Goal: Task Accomplishment & Management: Manage account settings

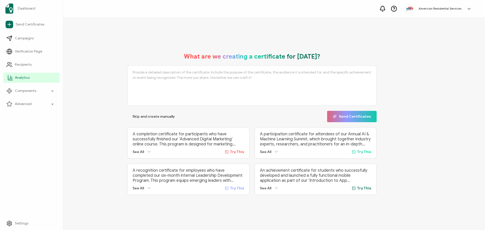
click at [33, 78] on link "Analytics" at bounding box center [31, 78] width 56 height 10
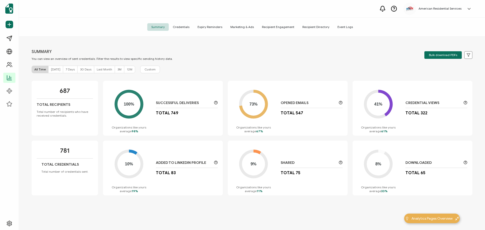
click at [186, 28] on span "Credentials" at bounding box center [181, 27] width 25 height 8
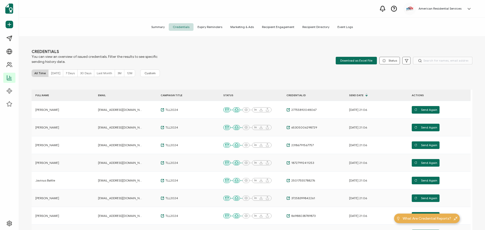
click at [163, 30] on span "Summary" at bounding box center [157, 27] width 21 height 8
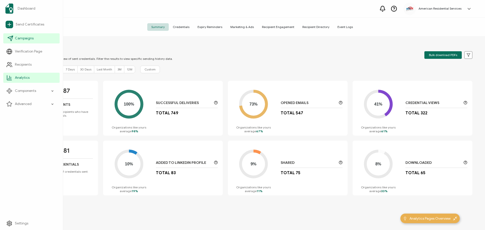
click at [22, 39] on span "Campaigns" at bounding box center [24, 38] width 19 height 5
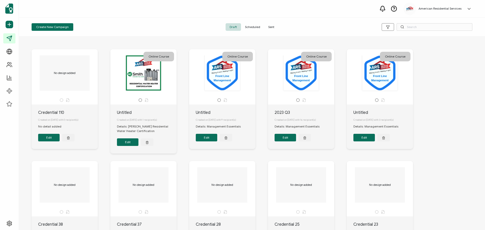
click at [269, 29] on span "Sent" at bounding box center [271, 27] width 14 height 8
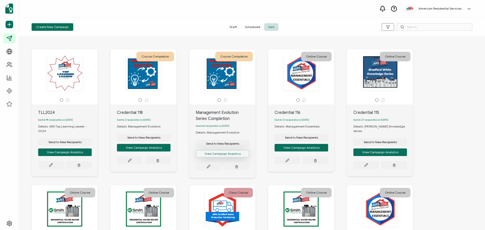
click at [92, 155] on button "View Campaign Analytics" at bounding box center [65, 152] width 54 height 8
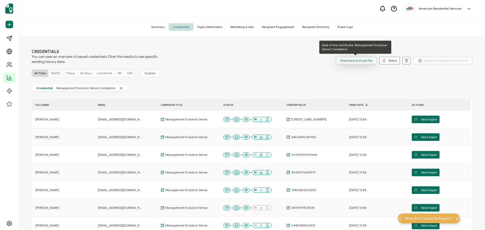
click at [363, 60] on span "Download as Excel File" at bounding box center [356, 61] width 32 height 8
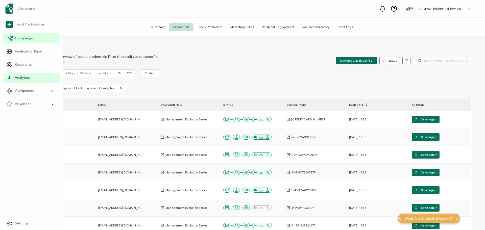
click at [10, 38] on icon at bounding box center [11, 37] width 3 height 3
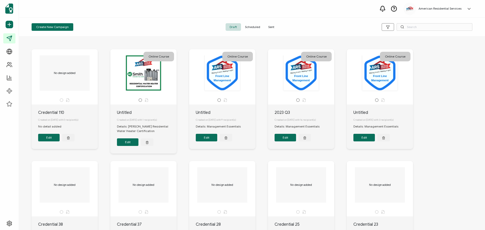
click at [270, 28] on span "Sent" at bounding box center [271, 27] width 14 height 8
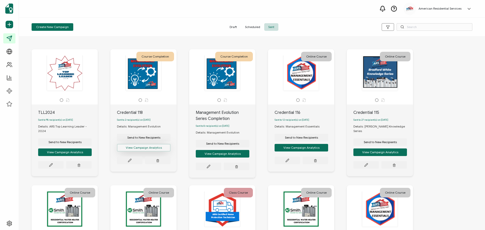
click at [92, 150] on button "View Campaign Analytics" at bounding box center [65, 152] width 54 height 8
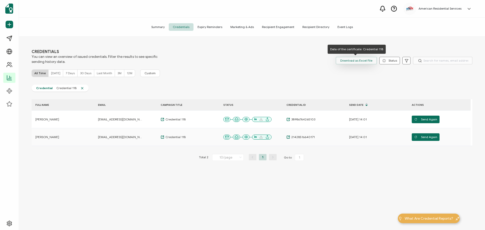
click at [362, 59] on span "Download as Excel File" at bounding box center [356, 61] width 32 height 8
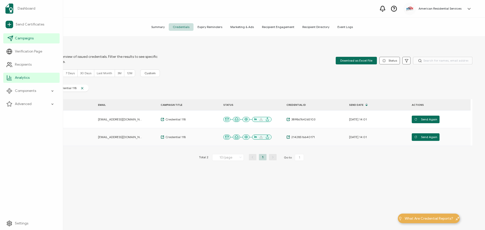
click at [12, 37] on icon at bounding box center [11, 37] width 3 height 3
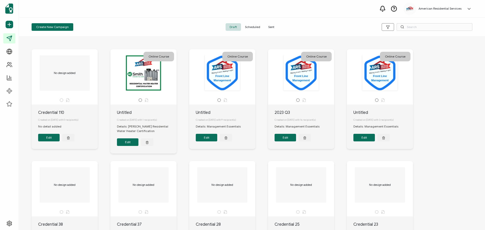
click at [269, 26] on span "Sent" at bounding box center [271, 27] width 14 height 8
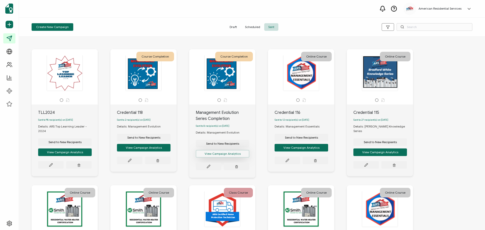
click at [92, 156] on button "View Campaign Analytics" at bounding box center [65, 152] width 54 height 8
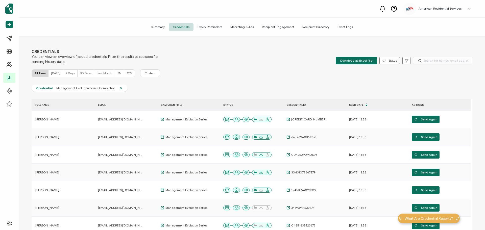
click at [159, 27] on span "Summary" at bounding box center [157, 27] width 21 height 8
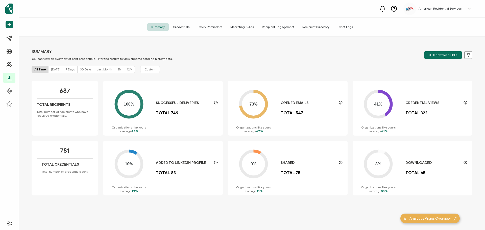
click at [183, 27] on span "Credentials" at bounding box center [181, 27] width 25 height 8
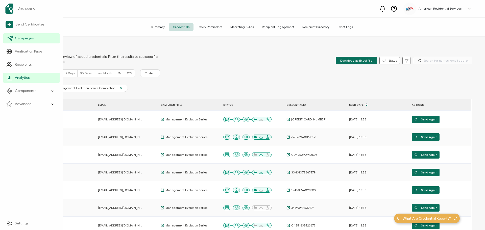
click at [14, 40] on link "Campaigns" at bounding box center [31, 38] width 56 height 10
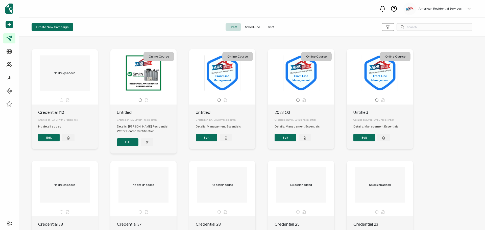
click at [267, 27] on span "Sent" at bounding box center [271, 27] width 14 height 8
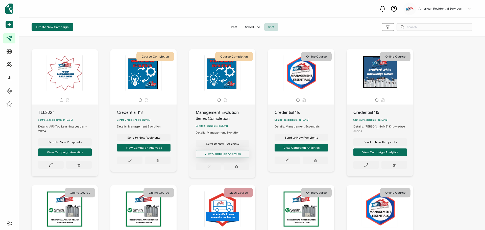
click at [92, 155] on button "View Campaign Analytics" at bounding box center [65, 152] width 54 height 8
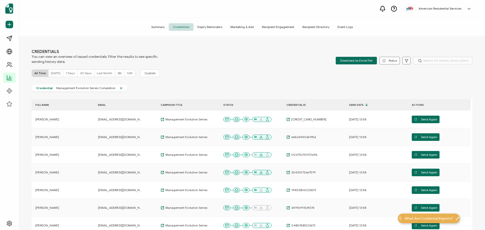
click at [338, 26] on span "Event Logs" at bounding box center [344, 27] width 23 height 8
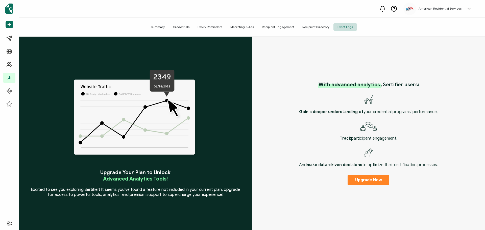
click at [314, 27] on span "Recipient Directory" at bounding box center [315, 27] width 35 height 8
click at [283, 27] on span "Recipient Engagement" at bounding box center [278, 27] width 40 height 8
click at [235, 27] on span "Marketing & Ads" at bounding box center [242, 27] width 32 height 8
click at [205, 25] on span "Expiry Reminders" at bounding box center [209, 27] width 33 height 8
click at [190, 27] on span "Credentials" at bounding box center [181, 27] width 25 height 8
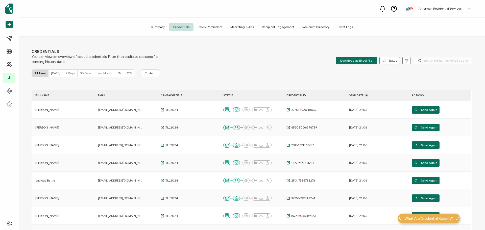
click at [164, 28] on span "Summary" at bounding box center [157, 27] width 21 height 8
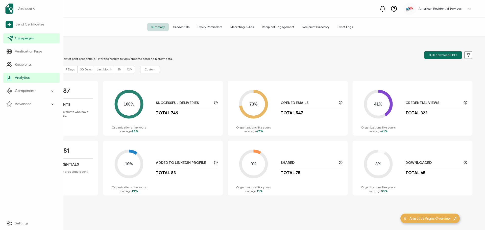
click at [21, 36] on span "Campaigns" at bounding box center [24, 38] width 19 height 5
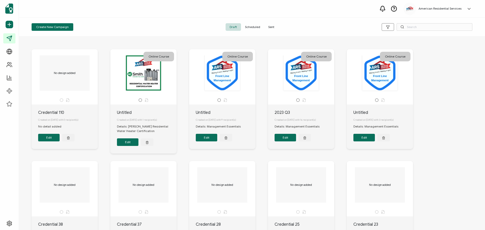
click at [269, 28] on span "Sent" at bounding box center [271, 27] width 14 height 8
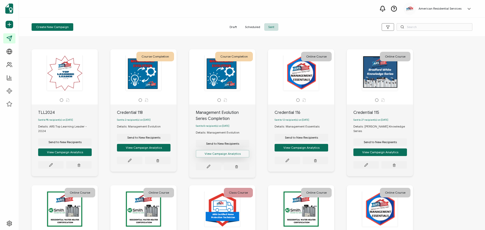
click at [92, 155] on button "View Campaign Analytics" at bounding box center [65, 152] width 54 height 8
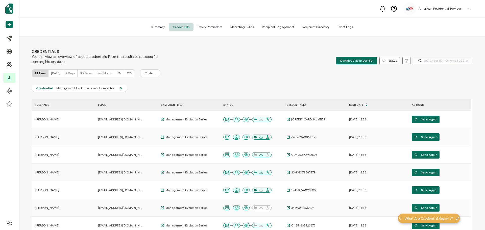
click at [163, 28] on span "Summary" at bounding box center [157, 27] width 21 height 8
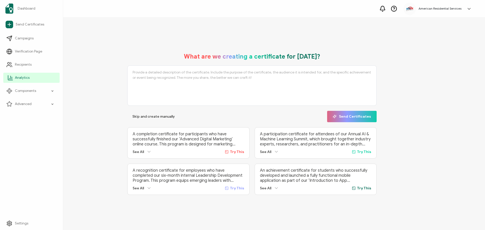
click at [21, 76] on span "Analytics" at bounding box center [22, 77] width 15 height 5
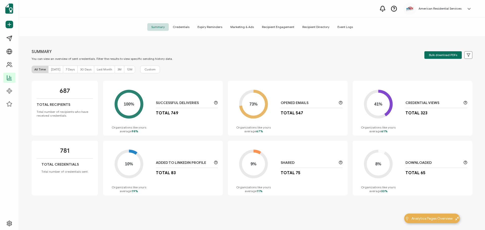
click at [180, 26] on span "Credentials" at bounding box center [181, 27] width 25 height 8
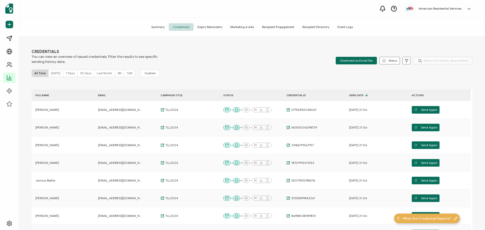
click at [292, 71] on div "All Time [DATE] 7 Days 30 Days Last Month 3M 12M Custom" at bounding box center [252, 73] width 441 height 8
click at [436, 218] on span "What Are Credential Reports?" at bounding box center [427, 218] width 48 height 5
click at [207, 29] on span "Expiry Reminders" at bounding box center [209, 27] width 33 height 8
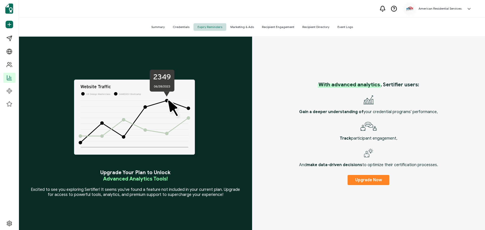
click at [245, 29] on span "Marketing & Ads" at bounding box center [242, 27] width 32 height 8
click at [268, 26] on span "Recipient Engagement" at bounding box center [278, 27] width 40 height 8
click at [188, 28] on span "Credentials" at bounding box center [181, 27] width 25 height 8
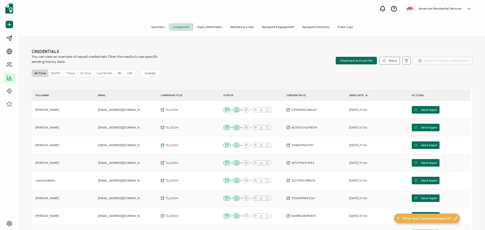
click at [162, 27] on span "Summary" at bounding box center [157, 27] width 21 height 8
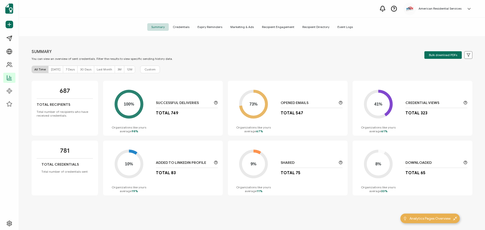
click at [441, 8] on h5 "American Residential Services" at bounding box center [439, 9] width 43 height 4
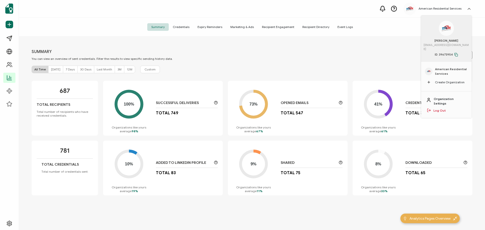
click at [454, 97] on link "Organization Settings" at bounding box center [450, 101] width 33 height 9
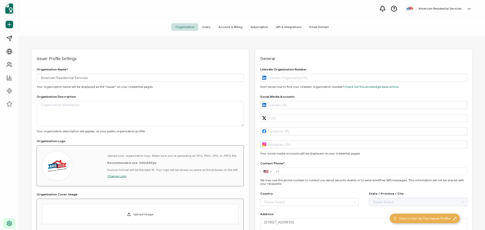
click at [210, 25] on span "Users" at bounding box center [206, 27] width 16 height 8
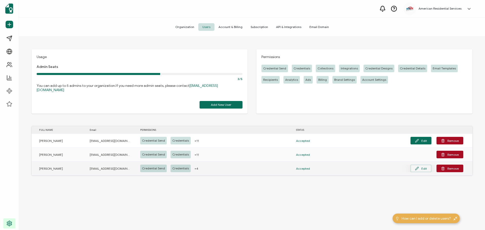
click at [420, 165] on button "Edit" at bounding box center [420, 169] width 21 height 8
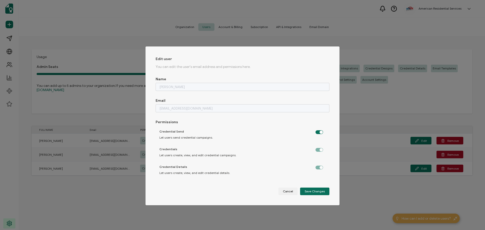
click at [315, 149] on label "dialog" at bounding box center [321, 148] width 13 height 1
click at [316, 167] on label "dialog" at bounding box center [321, 166] width 13 height 1
click at [316, 149] on label "dialog" at bounding box center [321, 148] width 13 height 1
click at [316, 130] on label "dialog" at bounding box center [321, 130] width 13 height 1
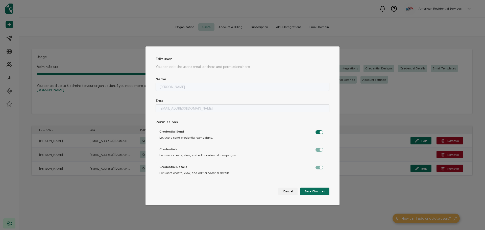
click at [318, 131] on input "dialog" at bounding box center [319, 132] width 3 height 3
checkbox input "false"
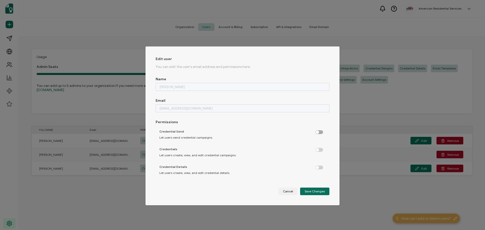
checkbox input "false"
click at [316, 132] on label "dialog" at bounding box center [321, 130] width 13 height 1
click at [318, 133] on input "dialog" at bounding box center [319, 132] width 3 height 3
checkbox input "true"
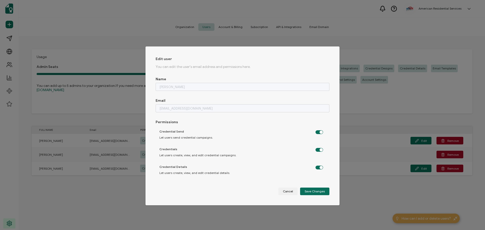
checkbox input "true"
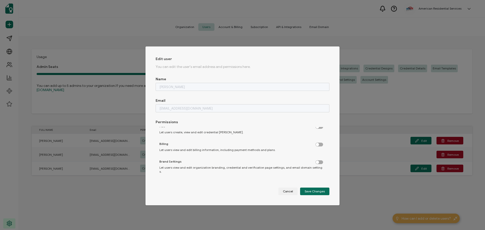
scroll to position [179, 0]
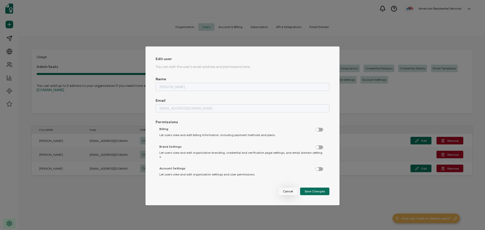
click at [293, 191] on button "Cancel" at bounding box center [287, 192] width 19 height 8
checkbox input "false"
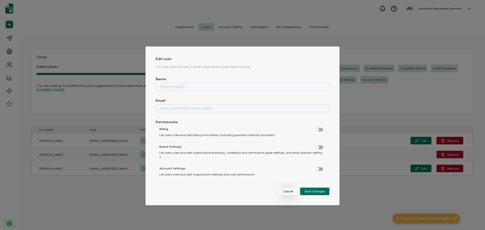
checkbox input "false"
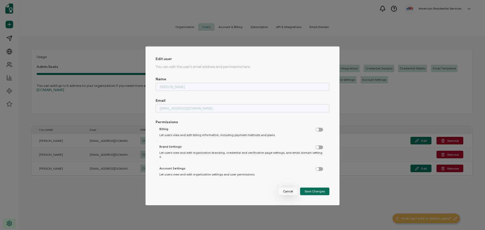
checkbox input "false"
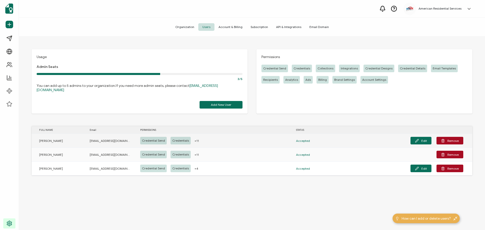
click at [194, 138] on span "+11" at bounding box center [196, 141] width 4 height 6
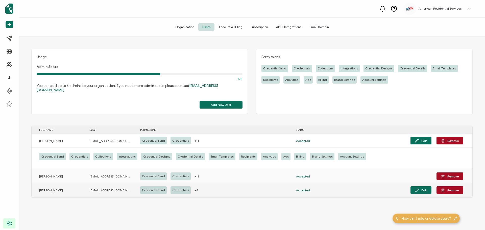
click at [194, 187] on span "+4" at bounding box center [196, 190] width 4 height 6
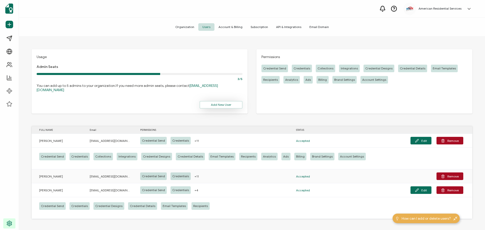
click at [217, 103] on span "Add New User" at bounding box center [221, 104] width 20 height 3
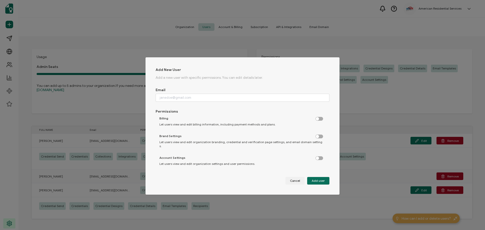
click at [316, 118] on label "dialog" at bounding box center [321, 117] width 13 height 1
click at [318, 119] on input "dialog" at bounding box center [319, 118] width 3 height 3
click at [316, 118] on label "dialog" at bounding box center [321, 117] width 13 height 1
click at [318, 119] on input "dialog" at bounding box center [319, 118] width 3 height 3
click at [293, 179] on span "Cancel" at bounding box center [295, 180] width 10 height 3
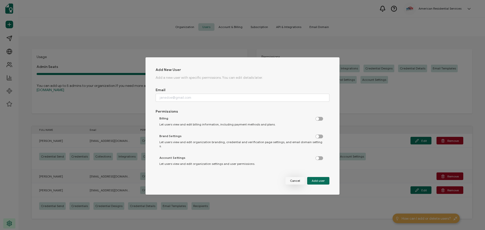
checkbox input "false"
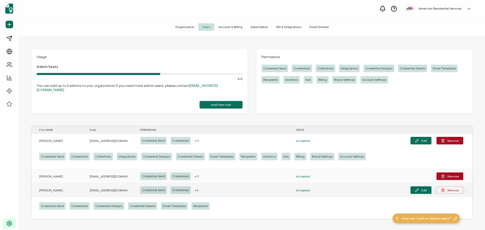
click at [451, 186] on button "Remove" at bounding box center [449, 190] width 27 height 8
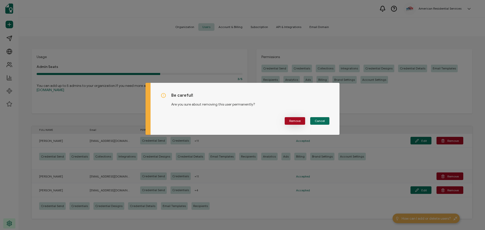
click at [291, 119] on span "Remove" at bounding box center [294, 120] width 11 height 3
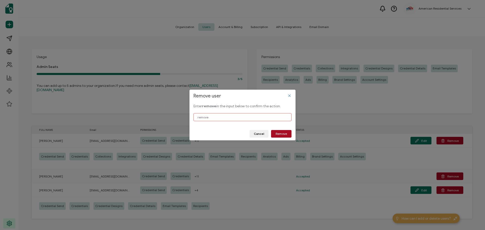
type input "remove"
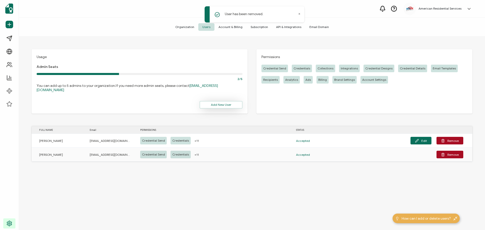
click at [227, 103] on span "Add New User" at bounding box center [221, 104] width 20 height 3
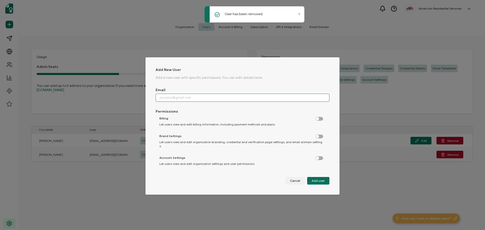
click at [183, 101] on input "dialog" at bounding box center [243, 98] width 174 height 8
type input "[EMAIL_ADDRESS][DOMAIN_NAME]"
click at [317, 121] on div "Billing Let users view and edit billing information, including payment methods …" at bounding box center [241, 121] width 171 height 15
click at [317, 118] on label "dialog" at bounding box center [321, 117] width 13 height 1
click at [318, 119] on input "dialog" at bounding box center [319, 118] width 3 height 3
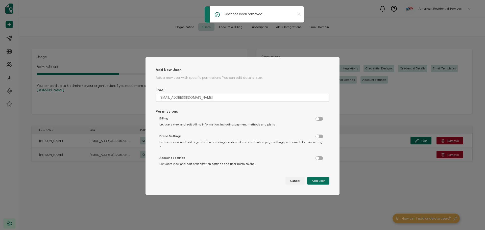
checkbox input "true"
click at [316, 136] on label "dialog" at bounding box center [321, 135] width 13 height 1
click at [318, 136] on input "dialog" at bounding box center [319, 136] width 3 height 3
checkbox input "true"
click at [316, 156] on div "dialog" at bounding box center [319, 158] width 8 height 4
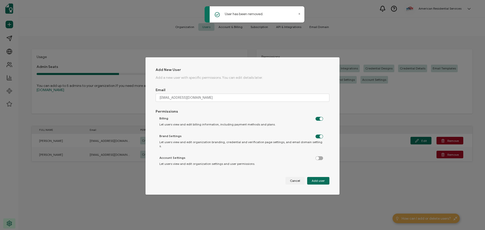
click at [316, 156] on label "dialog" at bounding box center [321, 156] width 13 height 1
click at [318, 157] on input "dialog" at bounding box center [319, 158] width 3 height 3
checkbox input "true"
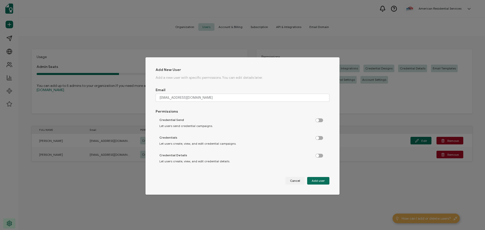
scroll to position [0, 0]
click at [317, 120] on label "dialog" at bounding box center [321, 119] width 13 height 1
click at [318, 120] on input "dialog" at bounding box center [319, 121] width 3 height 3
checkbox input "true"
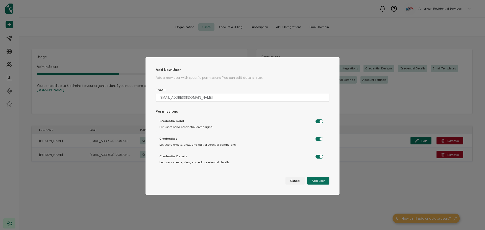
checkbox input "true"
click at [318, 141] on div "Credentials Let users create, view, and edit credential campaigns." at bounding box center [241, 141] width 171 height 15
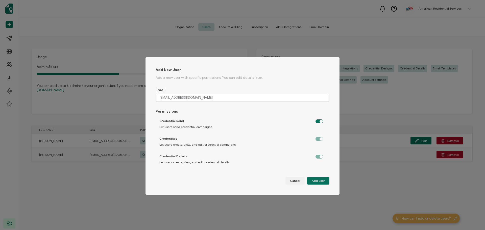
click at [319, 138] on label "dialog" at bounding box center [321, 137] width 13 height 1
click at [315, 121] on label "dialog" at bounding box center [321, 119] width 13 height 1
click at [318, 122] on input "dialog" at bounding box center [319, 121] width 3 height 3
checkbox input "false"
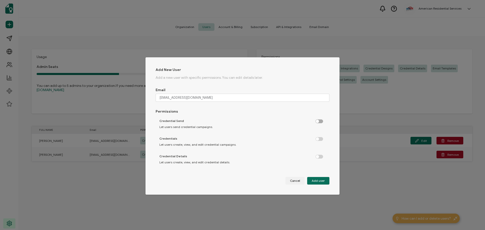
checkbox input "false"
click at [318, 138] on label "dialog" at bounding box center [321, 137] width 13 height 1
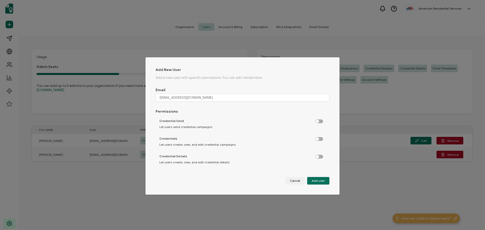
click at [318, 138] on input "dialog" at bounding box center [319, 139] width 3 height 3
checkbox input "true"
click at [317, 156] on label "dialog" at bounding box center [321, 155] width 13 height 1
click at [318, 156] on input "dialog" at bounding box center [319, 156] width 3 height 3
checkbox input "true"
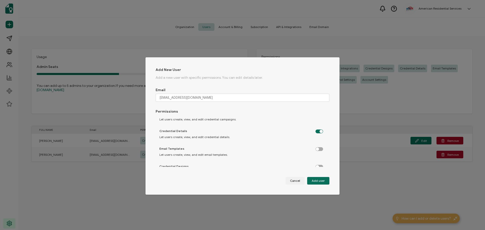
click at [315, 148] on label "dialog" at bounding box center [321, 147] width 13 height 1
click at [318, 149] on input "dialog" at bounding box center [319, 149] width 3 height 3
checkbox input "true"
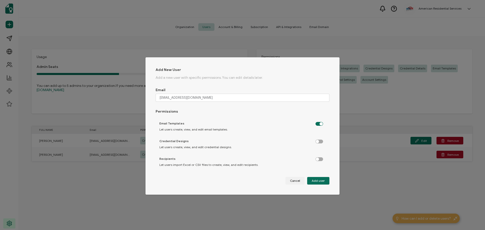
click at [319, 141] on label "dialog" at bounding box center [321, 140] width 13 height 1
click at [319, 141] on input "dialog" at bounding box center [319, 141] width 3 height 3
checkbox input "true"
click at [318, 158] on label "dialog" at bounding box center [321, 157] width 13 height 1
click at [318, 158] on input "dialog" at bounding box center [319, 159] width 3 height 3
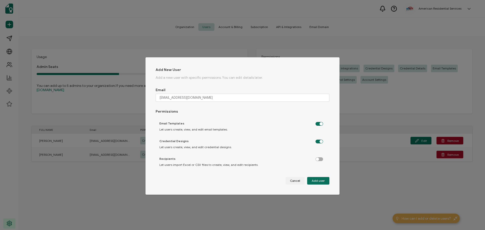
checkbox input "true"
click at [318, 151] on div "Credential Designs Let users create, view, and edit credential designs." at bounding box center [241, 144] width 171 height 15
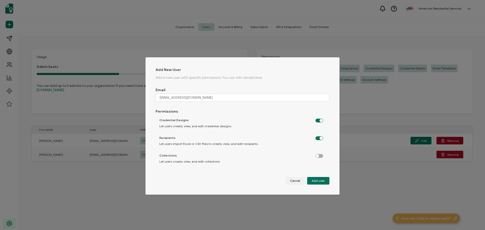
scroll to position [126, 0]
click at [315, 117] on label "dialog" at bounding box center [321, 117] width 13 height 1
click at [318, 117] on input "dialog" at bounding box center [319, 118] width 3 height 3
checkbox input "true"
click at [318, 135] on label "dialog" at bounding box center [321, 135] width 13 height 1
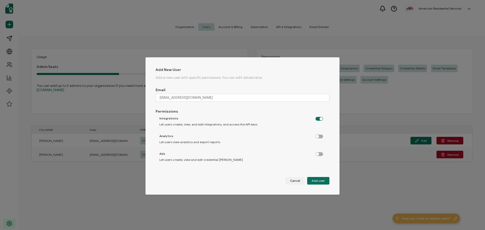
click at [318, 135] on input "dialog" at bounding box center [319, 136] width 3 height 3
checkbox input "true"
click at [317, 154] on label "dialog" at bounding box center [321, 152] width 13 height 1
click at [318, 154] on input "dialog" at bounding box center [319, 154] width 3 height 3
checkbox input "true"
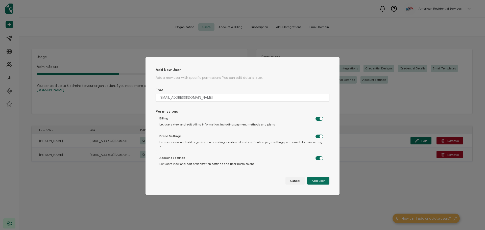
scroll to position [0, 0]
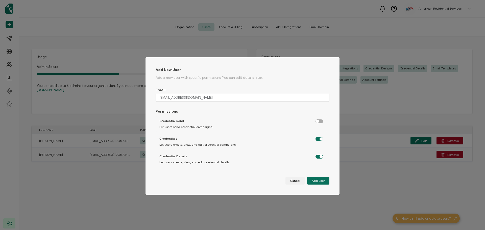
click at [316, 121] on label "dialog" at bounding box center [321, 119] width 13 height 1
click at [318, 122] on input "dialog" at bounding box center [319, 121] width 3 height 3
click at [316, 121] on label "dialog" at bounding box center [321, 119] width 13 height 1
click at [318, 122] on input "dialog" at bounding box center [319, 121] width 3 height 3
checkbox input "false"
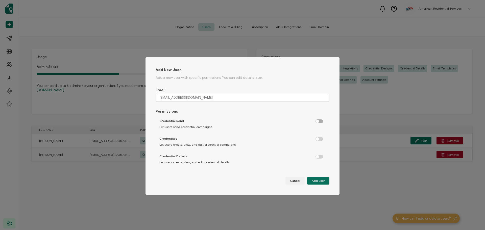
checkbox input "false"
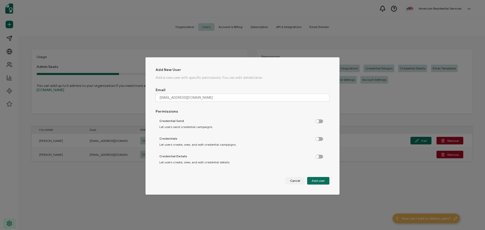
click at [316, 121] on label "dialog" at bounding box center [321, 119] width 13 height 1
click at [318, 122] on input "dialog" at bounding box center [319, 121] width 3 height 3
checkbox input "true"
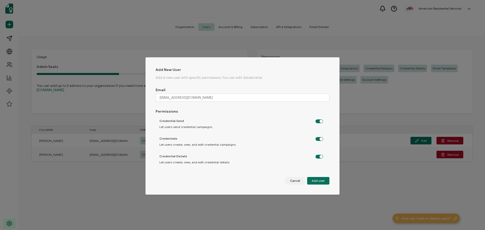
checkbox input "true"
click at [316, 121] on label "dialog" at bounding box center [321, 119] width 13 height 1
click at [318, 122] on input "dialog" at bounding box center [319, 121] width 3 height 3
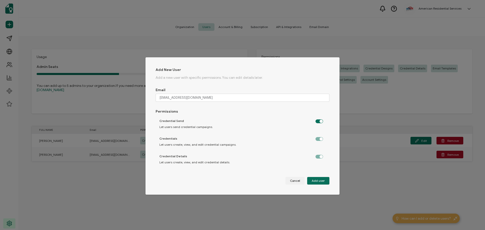
checkbox input "false"
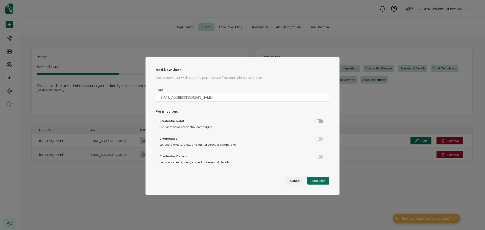
checkbox input "false"
click at [318, 137] on div "dialog" at bounding box center [319, 139] width 8 height 4
click at [317, 138] on label "dialog" at bounding box center [321, 137] width 13 height 1
click at [318, 139] on input "dialog" at bounding box center [319, 139] width 3 height 3
checkbox input "true"
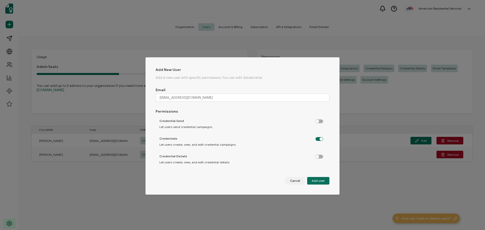
scroll to position [25, 0]
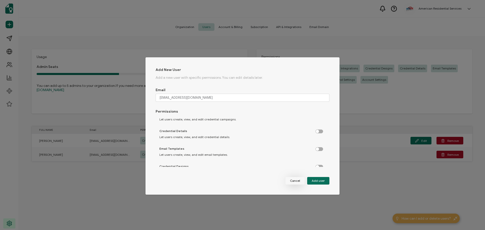
click at [298, 181] on span "Cancel" at bounding box center [295, 180] width 10 height 3
checkbox input "false"
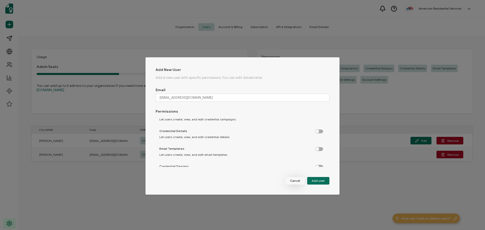
checkbox input "false"
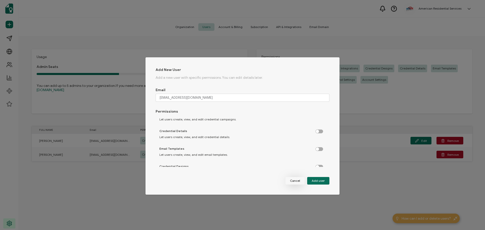
checkbox input "false"
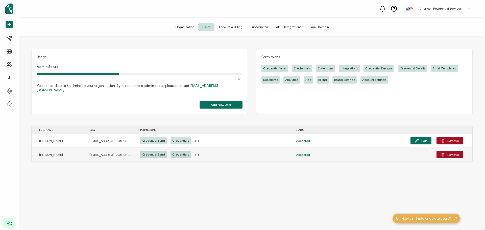
click at [194, 152] on span "+11" at bounding box center [196, 155] width 4 height 6
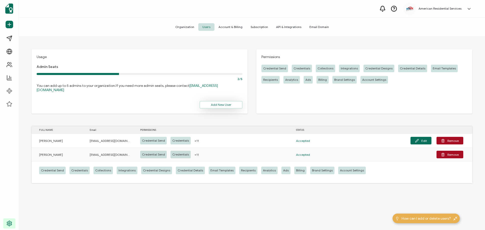
click at [212, 103] on span "Add New User" at bounding box center [221, 104] width 20 height 3
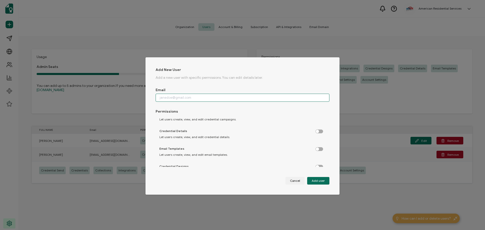
click at [210, 95] on input "dialog" at bounding box center [243, 98] width 174 height 8
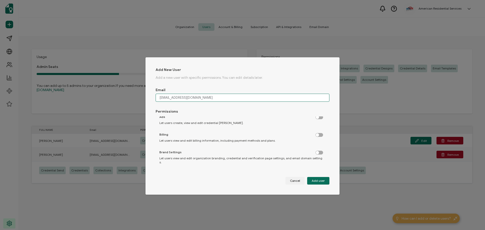
scroll to position [179, 0]
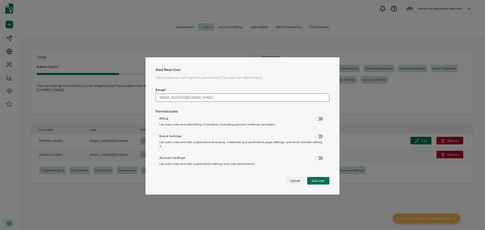
type input "[EMAIL_ADDRESS][DOMAIN_NAME]"
click at [317, 156] on label "dialog" at bounding box center [321, 156] width 13 height 1
click at [318, 157] on input "dialog" at bounding box center [319, 158] width 3 height 3
checkbox input "true"
click at [316, 136] on label "dialog" at bounding box center [321, 135] width 13 height 1
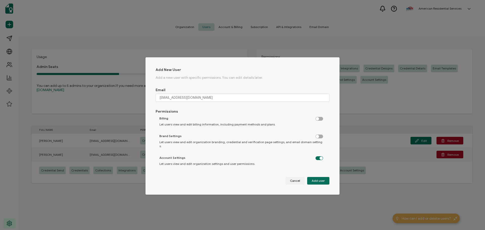
click at [318, 137] on input "dialog" at bounding box center [319, 136] width 3 height 3
checkbox input "true"
click at [315, 118] on label "dialog" at bounding box center [321, 117] width 13 height 1
click at [318, 119] on input "dialog" at bounding box center [319, 118] width 3 height 3
checkbox input "true"
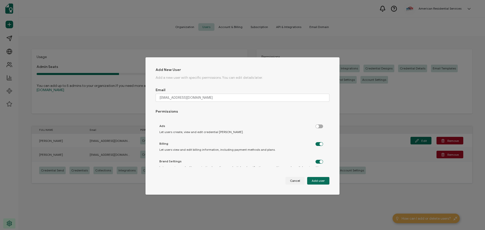
scroll to position [129, 0]
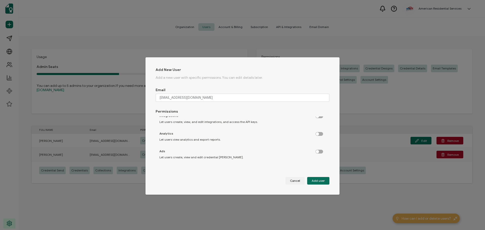
click at [316, 151] on label "dialog" at bounding box center [321, 150] width 13 height 1
click at [318, 151] on input "dialog" at bounding box center [319, 151] width 3 height 3
checkbox input "true"
click at [315, 133] on label "dialog" at bounding box center [321, 132] width 13 height 1
click at [318, 135] on input "dialog" at bounding box center [319, 134] width 3 height 3
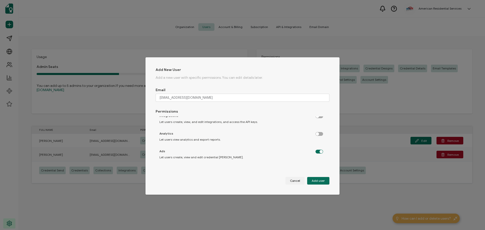
checkbox input "true"
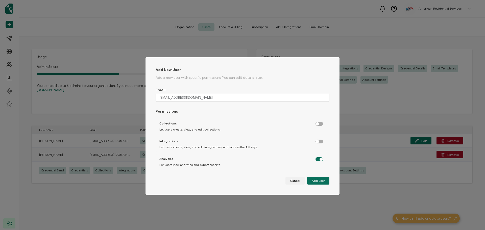
click at [318, 140] on label "dialog" at bounding box center [321, 140] width 13 height 1
click at [318, 140] on input "dialog" at bounding box center [319, 141] width 3 height 3
checkbox input "true"
click at [318, 122] on label "dialog" at bounding box center [321, 122] width 13 height 1
click at [318, 122] on input "dialog" at bounding box center [319, 123] width 3 height 3
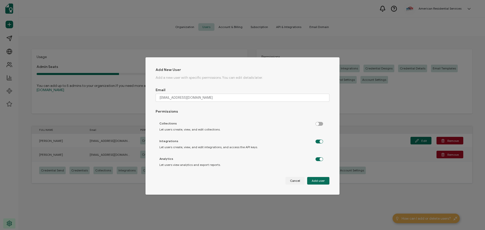
checkbox input "true"
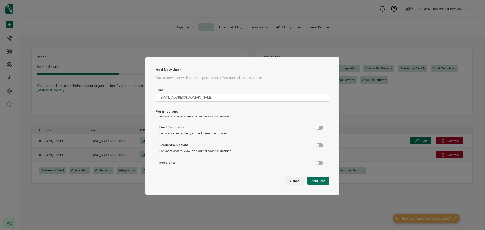
click at [320, 156] on div "Credential Send Let users send credential campaigns. Credentials Let users crea…" at bounding box center [243, 141] width 174 height 51
click at [317, 146] on label "dialog" at bounding box center [321, 145] width 13 height 1
click at [318, 146] on input "dialog" at bounding box center [319, 146] width 3 height 3
checkbox input "true"
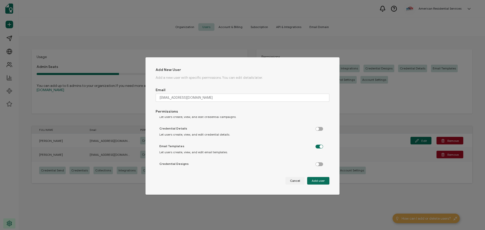
click at [318, 163] on label "dialog" at bounding box center [321, 162] width 13 height 1
click at [318, 163] on input "dialog" at bounding box center [319, 164] width 3 height 3
checkbox input "true"
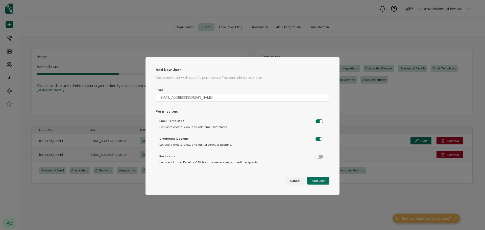
click at [315, 156] on label "dialog" at bounding box center [321, 155] width 13 height 1
click at [318, 156] on input "dialog" at bounding box center [319, 156] width 3 height 3
checkbox input "true"
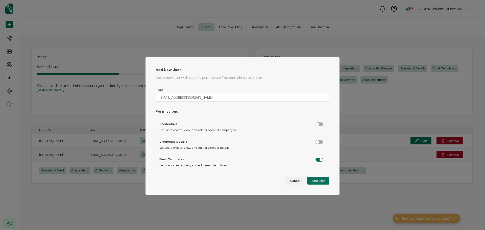
scroll to position [3, 0]
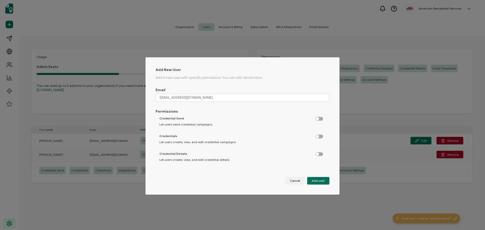
click at [318, 154] on label "dialog" at bounding box center [321, 152] width 13 height 1
click at [318, 154] on input "dialog" at bounding box center [319, 154] width 3 height 3
checkbox input "true"
click at [317, 136] on label "dialog" at bounding box center [321, 135] width 13 height 1
click at [318, 136] on input "dialog" at bounding box center [319, 136] width 3 height 3
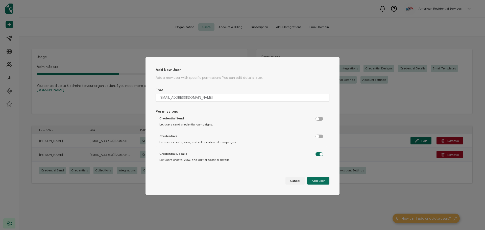
checkbox input "true"
click at [318, 119] on label "dialog" at bounding box center [321, 119] width 13 height 1
click at [318, 120] on input "dialog" at bounding box center [319, 121] width 3 height 3
checkbox input "true"
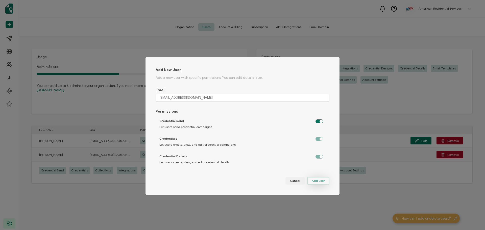
click at [313, 178] on button "Add user" at bounding box center [318, 181] width 22 height 8
checkbox input "false"
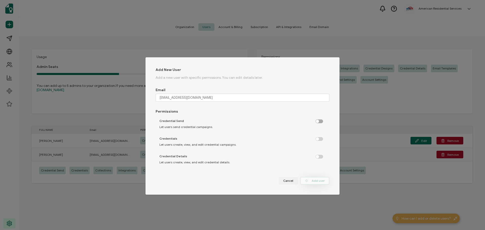
checkbox input "false"
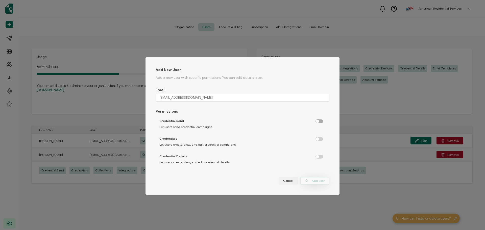
checkbox input "false"
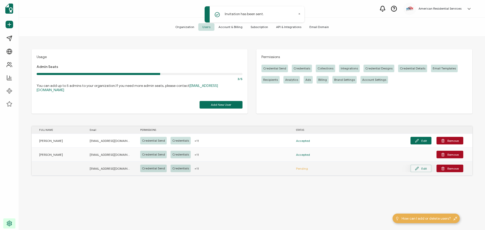
click at [423, 165] on button "Edit" at bounding box center [420, 169] width 21 height 8
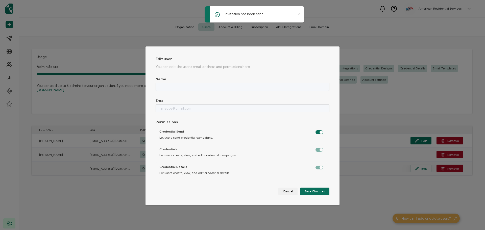
type input "[EMAIL_ADDRESS][DOMAIN_NAME]"
checkbox input "true"
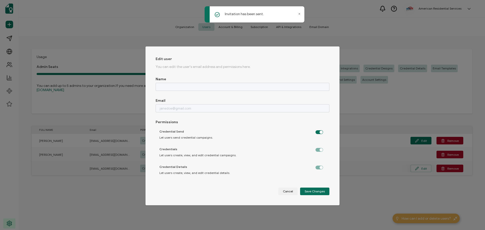
checkbox input "true"
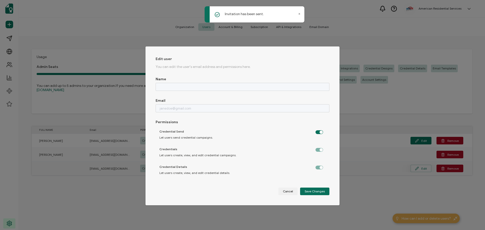
checkbox input "true"
click at [166, 80] on div "Name" at bounding box center [243, 84] width 174 height 14
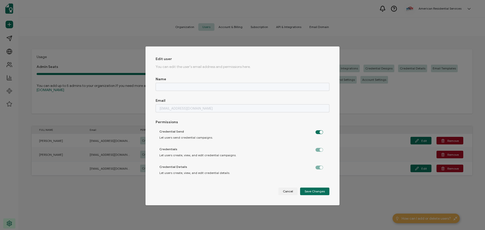
click at [191, 65] on span "You can edit the user's email address and permissions here." at bounding box center [203, 67] width 95 height 4
click at [235, 66] on span "You can edit the user's email address and permissions here." at bounding box center [203, 67] width 95 height 4
click at [289, 192] on span "Cancel" at bounding box center [288, 191] width 10 height 3
checkbox input "false"
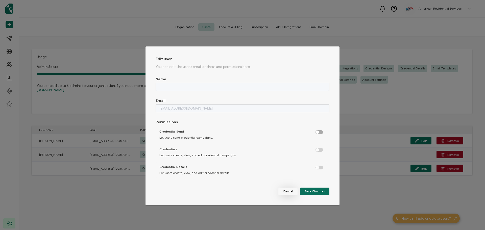
checkbox input "false"
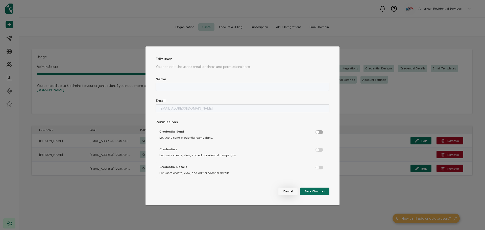
checkbox input "false"
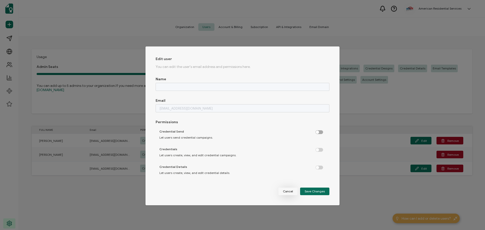
checkbox input "false"
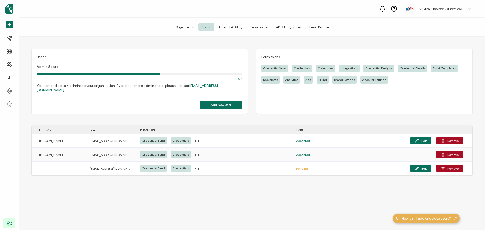
click at [279, 197] on div "Usage Admin Seats 3/5 You can add up to 5 admins to your organization. If you n…" at bounding box center [252, 134] width 466 height 195
